Goal: Task Accomplishment & Management: Use online tool/utility

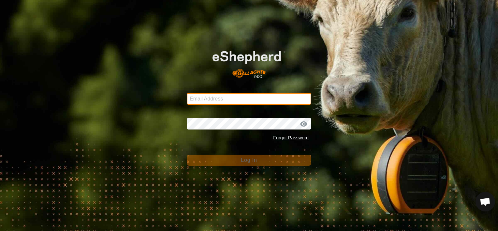
type input "[EMAIL_ADDRESS][DOMAIN_NAME]"
click at [222, 98] on input "[EMAIL_ADDRESS][DOMAIN_NAME]" at bounding box center [249, 99] width 125 height 12
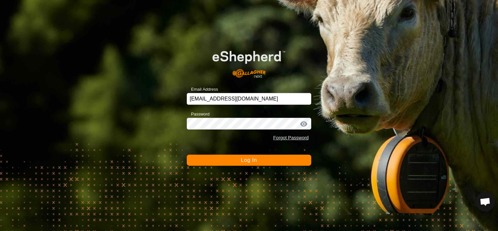
click at [226, 157] on button "Log In" at bounding box center [249, 160] width 125 height 11
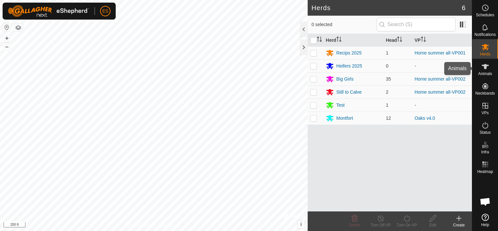
click at [489, 69] on es-animals-svg-icon at bounding box center [486, 66] width 12 height 10
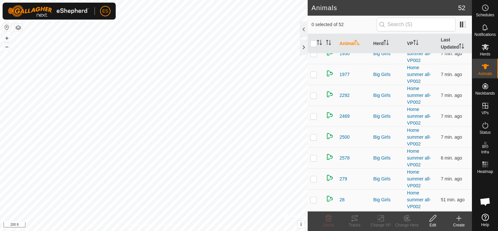
scroll to position [130, 0]
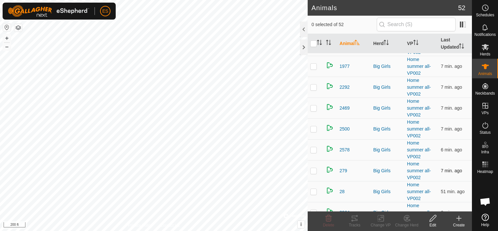
click at [316, 169] on p-checkbox at bounding box center [313, 170] width 7 height 5
checkbox input "true"
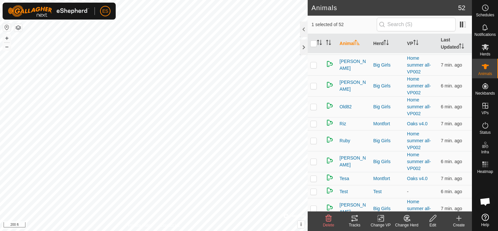
scroll to position [815, 0]
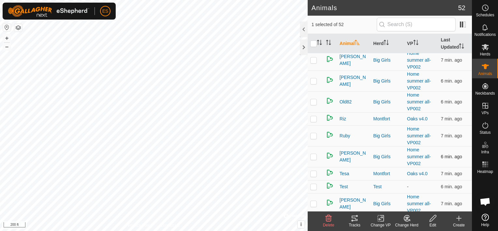
click at [314, 156] on p-checkbox at bounding box center [313, 156] width 7 height 5
checkbox input "true"
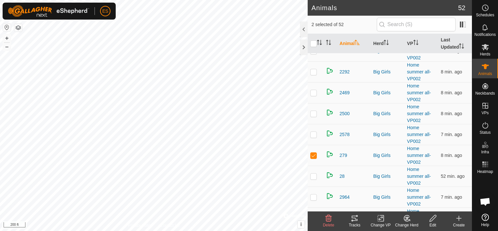
scroll to position [138, 0]
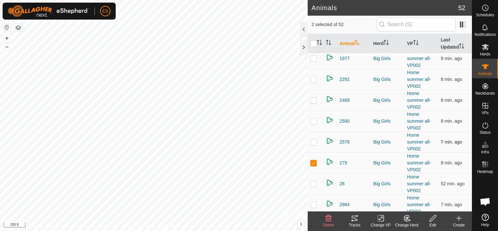
click at [316, 141] on p-checkbox at bounding box center [313, 141] width 7 height 5
checkbox input "true"
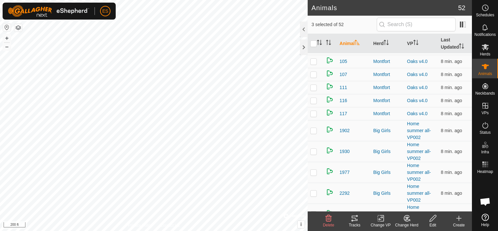
scroll to position [24, 0]
click at [313, 173] on p-checkbox at bounding box center [313, 172] width 7 height 5
checkbox input "true"
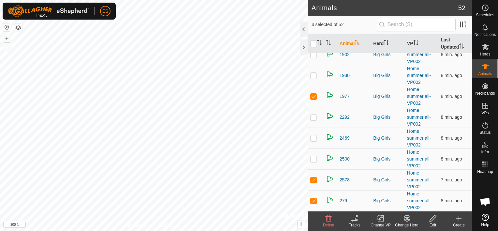
scroll to position [106, 0]
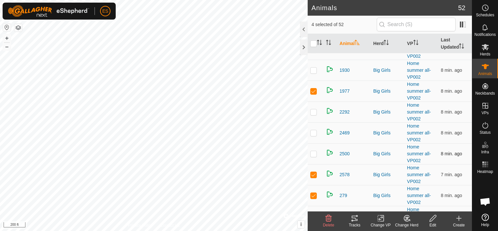
click at [313, 155] on p-checkbox at bounding box center [313, 153] width 7 height 5
checkbox input "true"
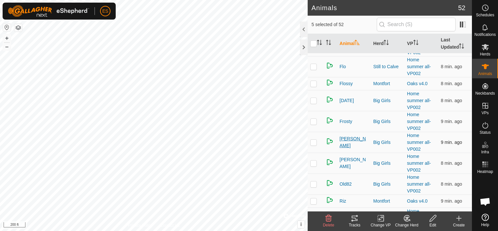
scroll to position [733, 0]
click at [314, 160] on p-checkbox at bounding box center [313, 162] width 7 height 5
checkbox input "true"
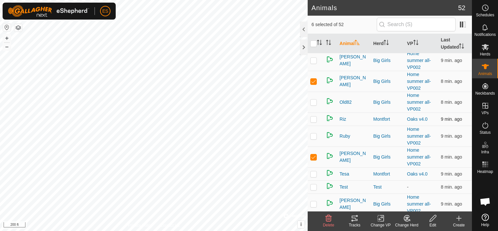
scroll to position [815, 0]
click at [314, 201] on p-checkbox at bounding box center [313, 203] width 7 height 5
checkbox input "true"
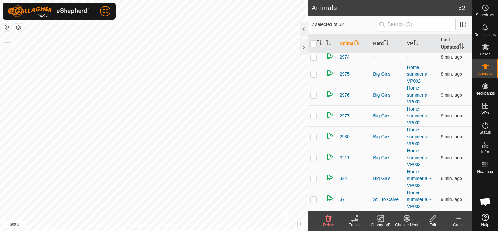
scroll to position [334, 0]
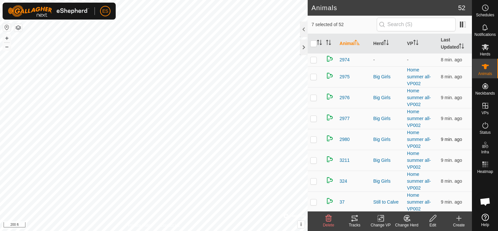
click at [314, 140] on p-checkbox at bounding box center [313, 139] width 7 height 5
checkbox input "true"
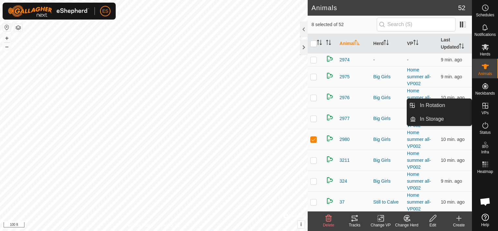
click at [488, 109] on icon at bounding box center [486, 106] width 8 height 8
click at [459, 105] on link "In Rotation" at bounding box center [444, 105] width 56 height 13
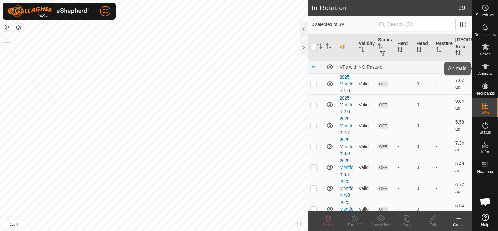
click at [486, 72] on span "Animals" at bounding box center [485, 74] width 14 height 4
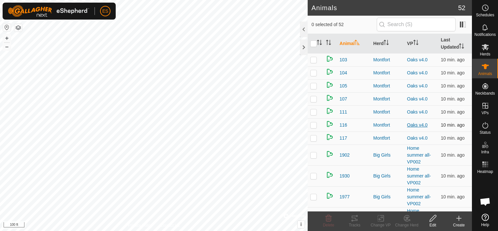
click at [412, 125] on link "Oaks v4.0" at bounding box center [417, 124] width 21 height 5
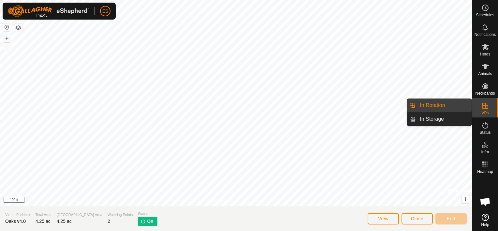
click at [486, 104] on icon at bounding box center [486, 106] width 8 height 8
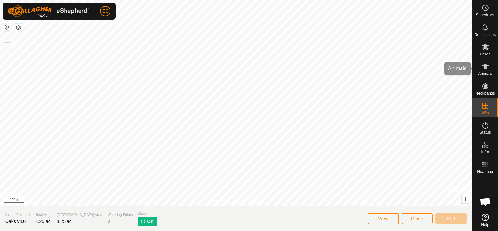
click at [485, 73] on span "Animals" at bounding box center [485, 74] width 14 height 4
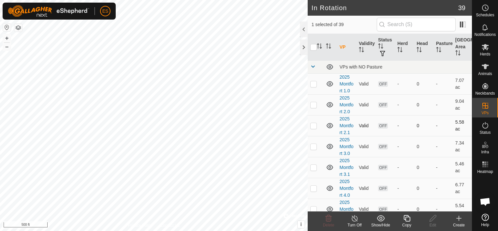
checkbox input "false"
checkbox input "true"
checkbox input "false"
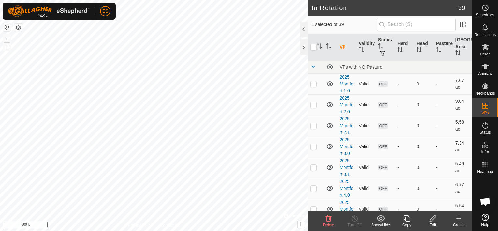
checkbox input "true"
checkbox input "false"
checkbox input "true"
checkbox input "false"
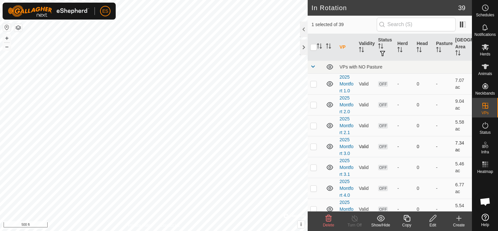
checkbox input "false"
checkbox input "true"
checkbox input "false"
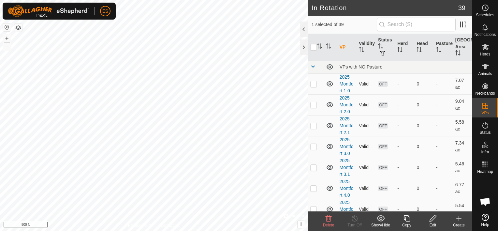
checkbox input "true"
checkbox input "false"
checkbox input "true"
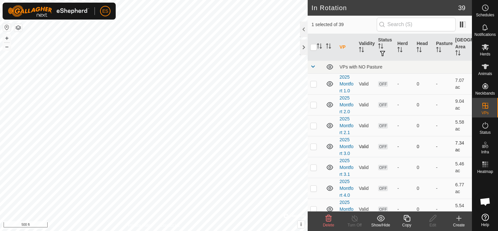
checkbox input "true"
checkbox input "false"
checkbox input "true"
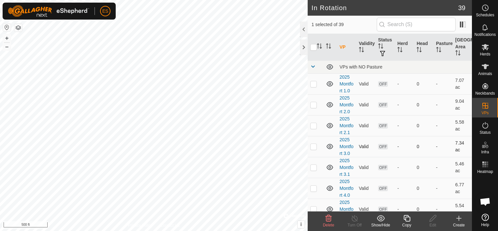
checkbox input "false"
checkbox input "true"
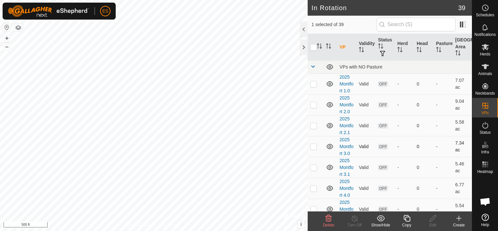
checkbox input "false"
checkbox input "true"
checkbox input "false"
click at [356, 219] on line at bounding box center [354, 218] width 5 height 5
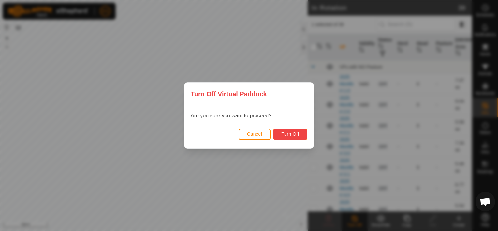
click at [288, 134] on span "Turn Off" at bounding box center [290, 133] width 18 height 5
